Goal: Task Accomplishment & Management: Use online tool/utility

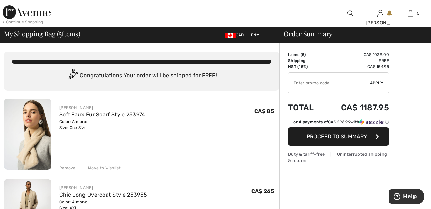
click at [23, 12] on img at bounding box center [27, 11] width 48 height 13
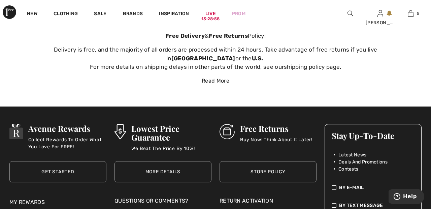
scroll to position [2391, 0]
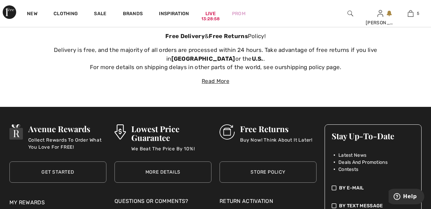
click at [223, 77] on div "Read More" at bounding box center [215, 81] width 431 height 8
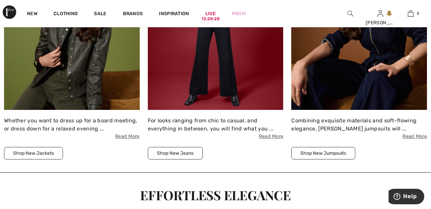
scroll to position [0, 0]
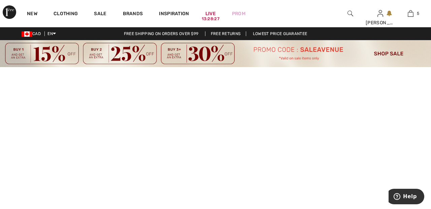
click at [353, 12] on img at bounding box center [351, 13] width 6 height 8
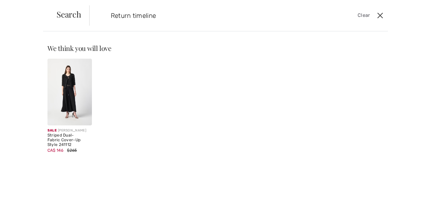
type input "Return timeline"
click at [382, 14] on button "Close" at bounding box center [380, 15] width 10 height 11
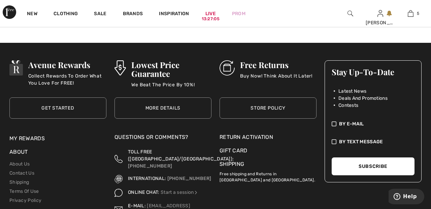
scroll to position [2704, 0]
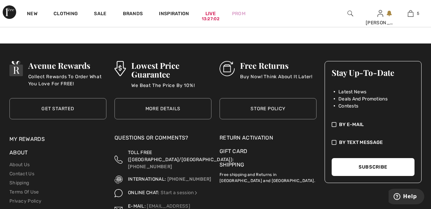
click at [256, 134] on div "Return Activation" at bounding box center [268, 138] width 97 height 8
